Goal: Check status: Check status

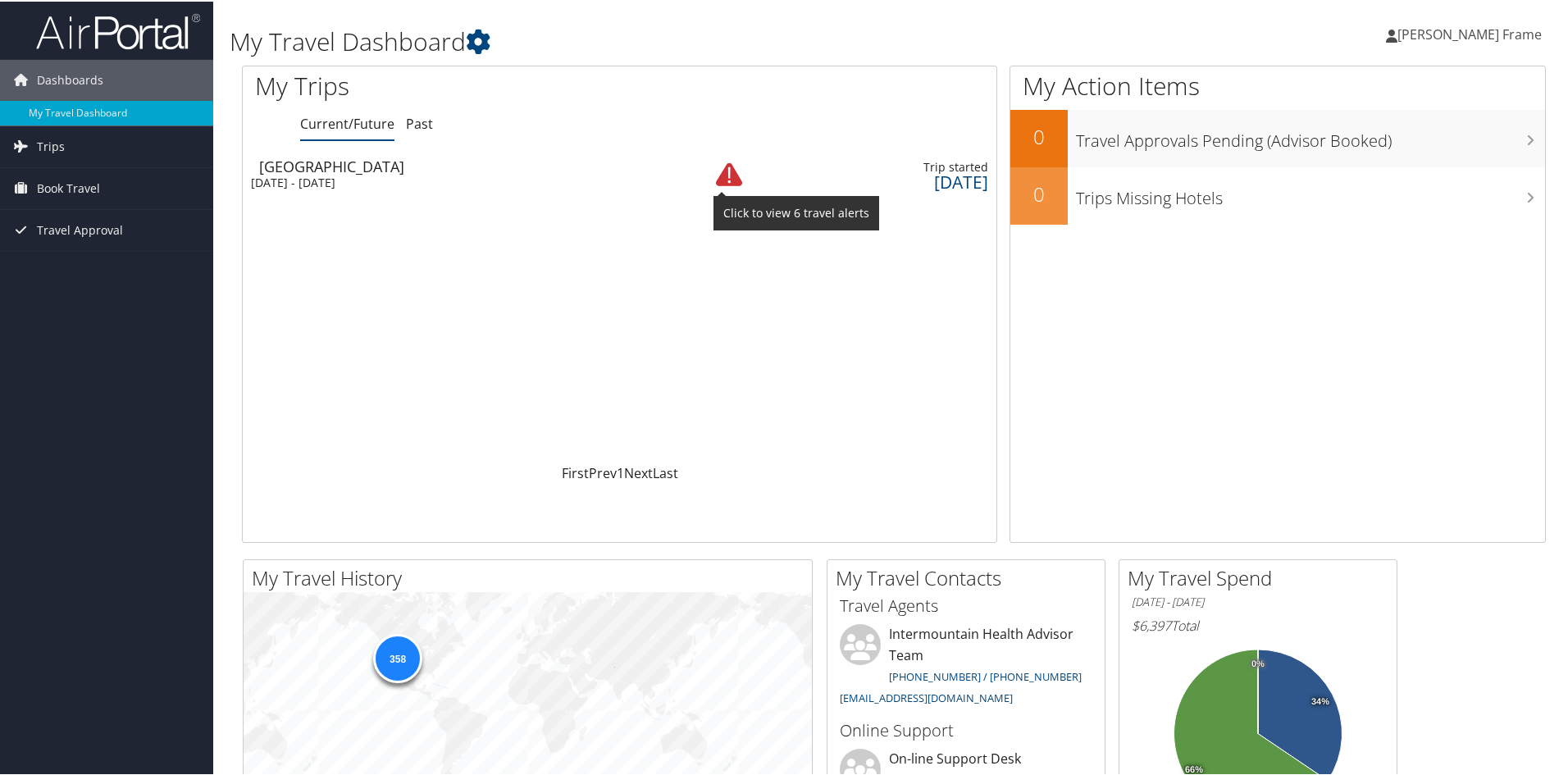
click at [716, 176] on img at bounding box center [729, 173] width 27 height 27
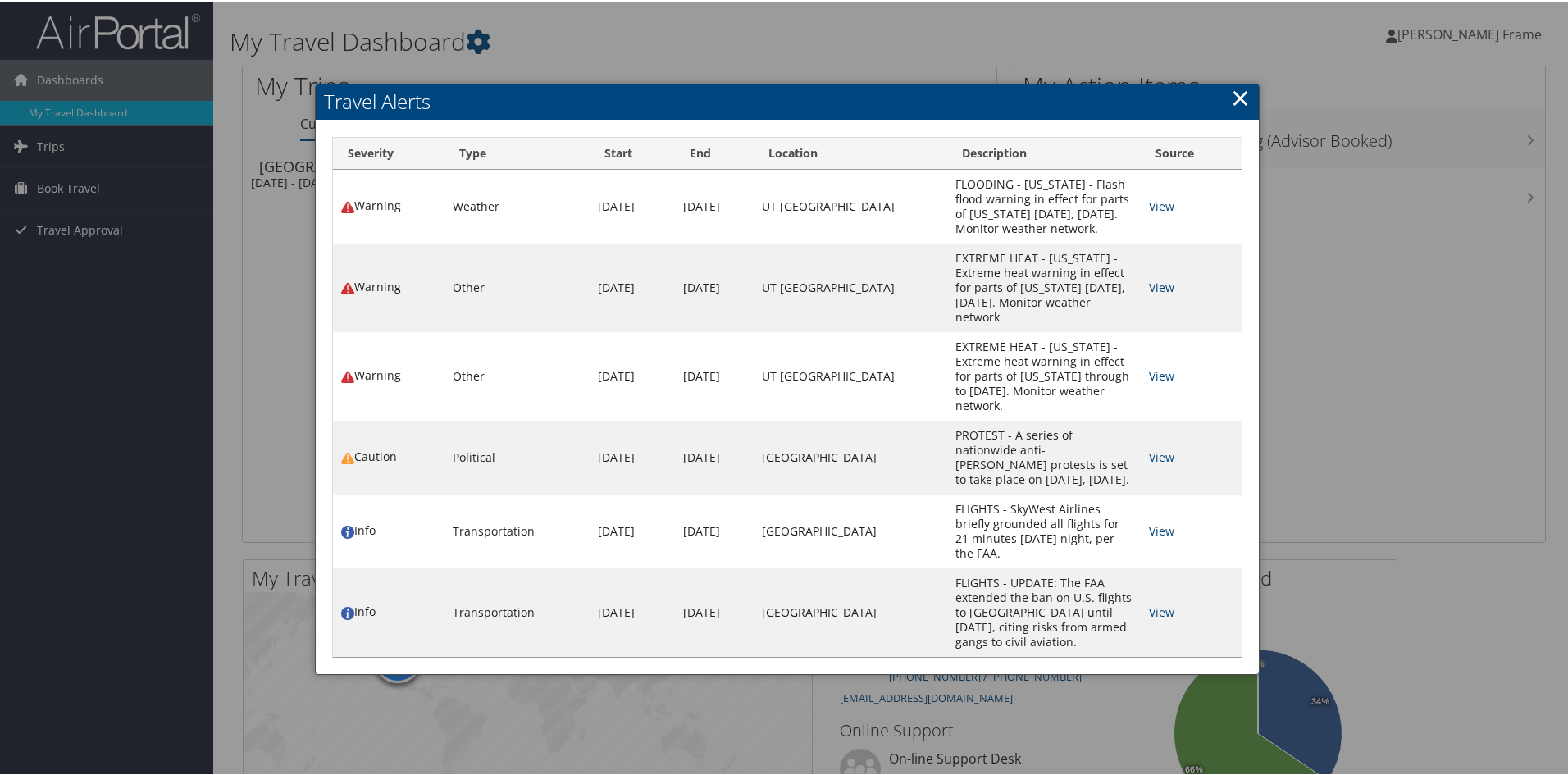
click at [1243, 99] on link "×" at bounding box center [1240, 96] width 19 height 33
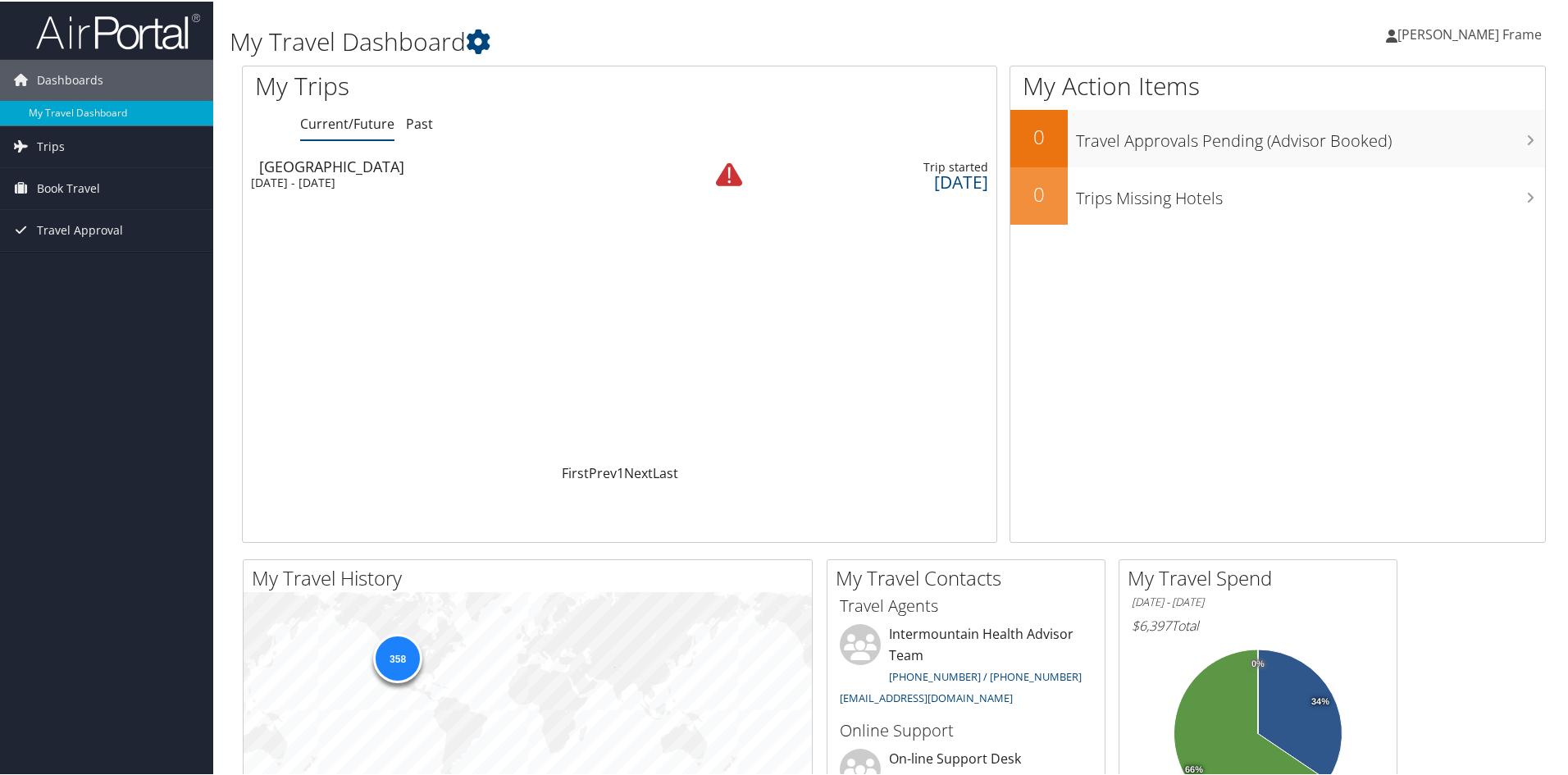
click at [388, 172] on td "[GEOGRAPHIC_DATA] [DATE] - [DATE]" at bounding box center [457, 173] width 431 height 46
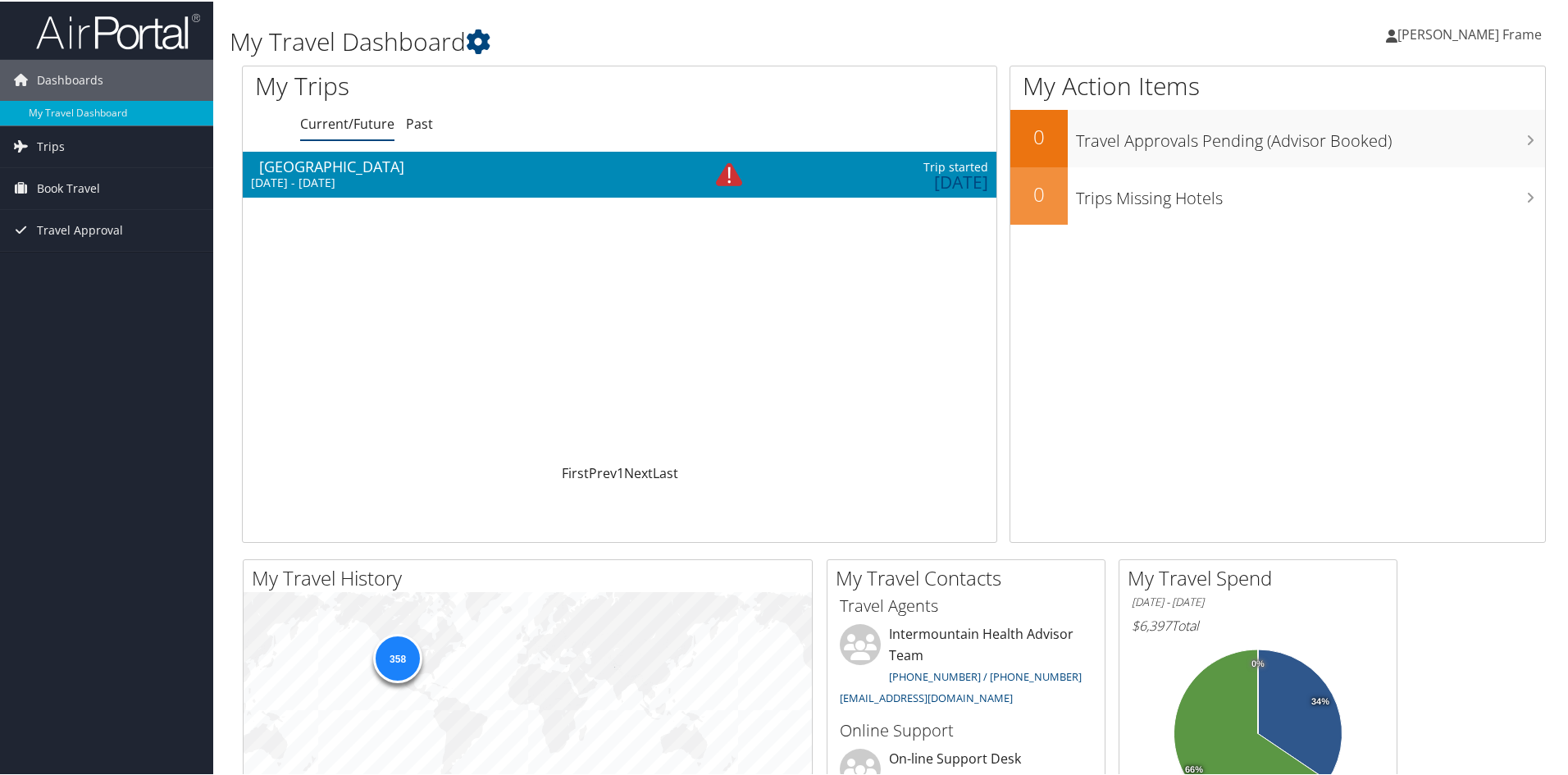
click at [388, 172] on td "[GEOGRAPHIC_DATA] [DATE] - [DATE]" at bounding box center [457, 173] width 431 height 46
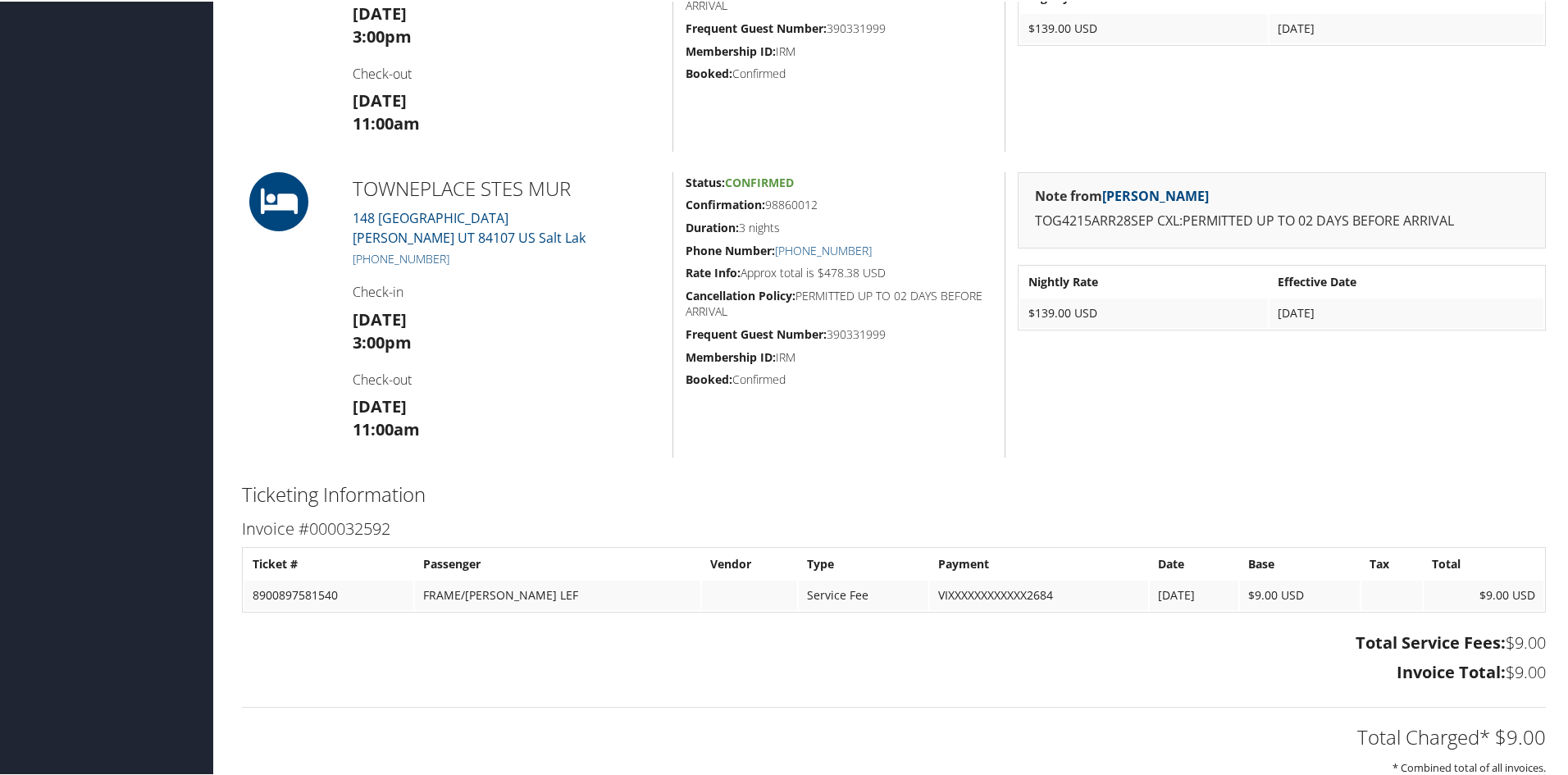
scroll to position [820, 0]
